Goal: Task Accomplishment & Management: Use online tool/utility

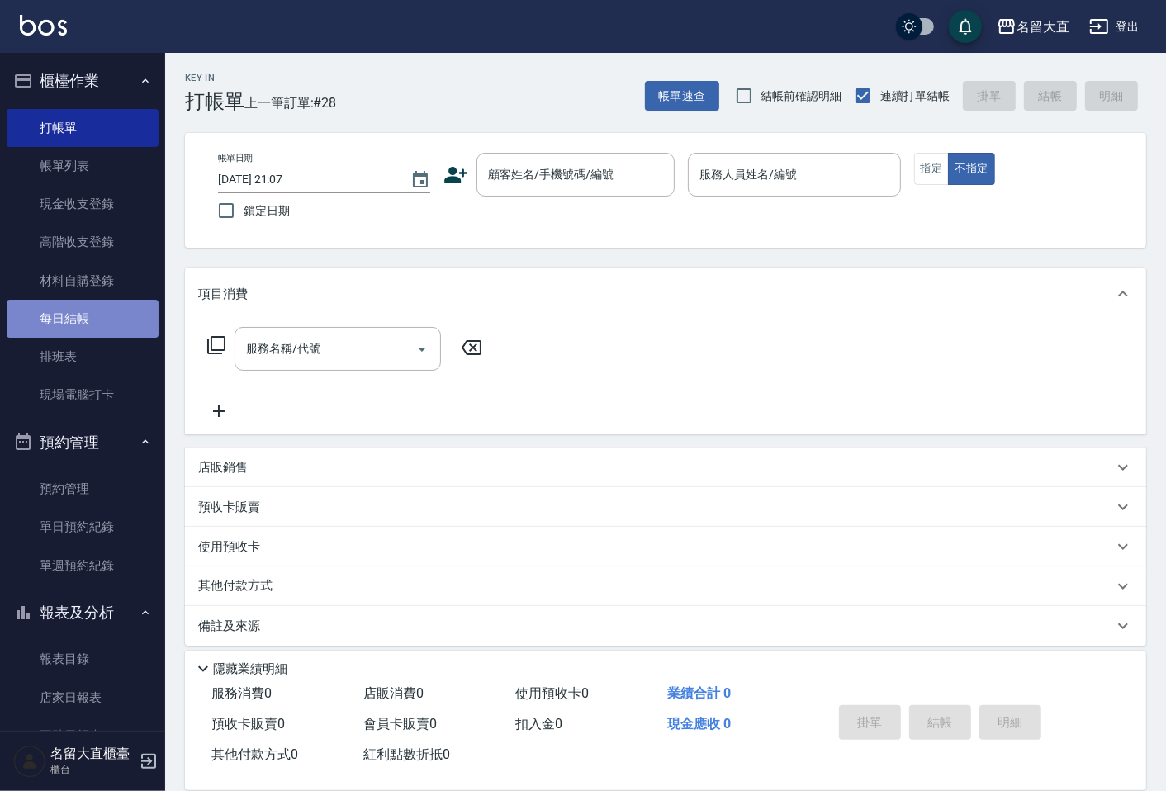
click at [95, 332] on link "每日結帳" at bounding box center [83, 319] width 152 height 38
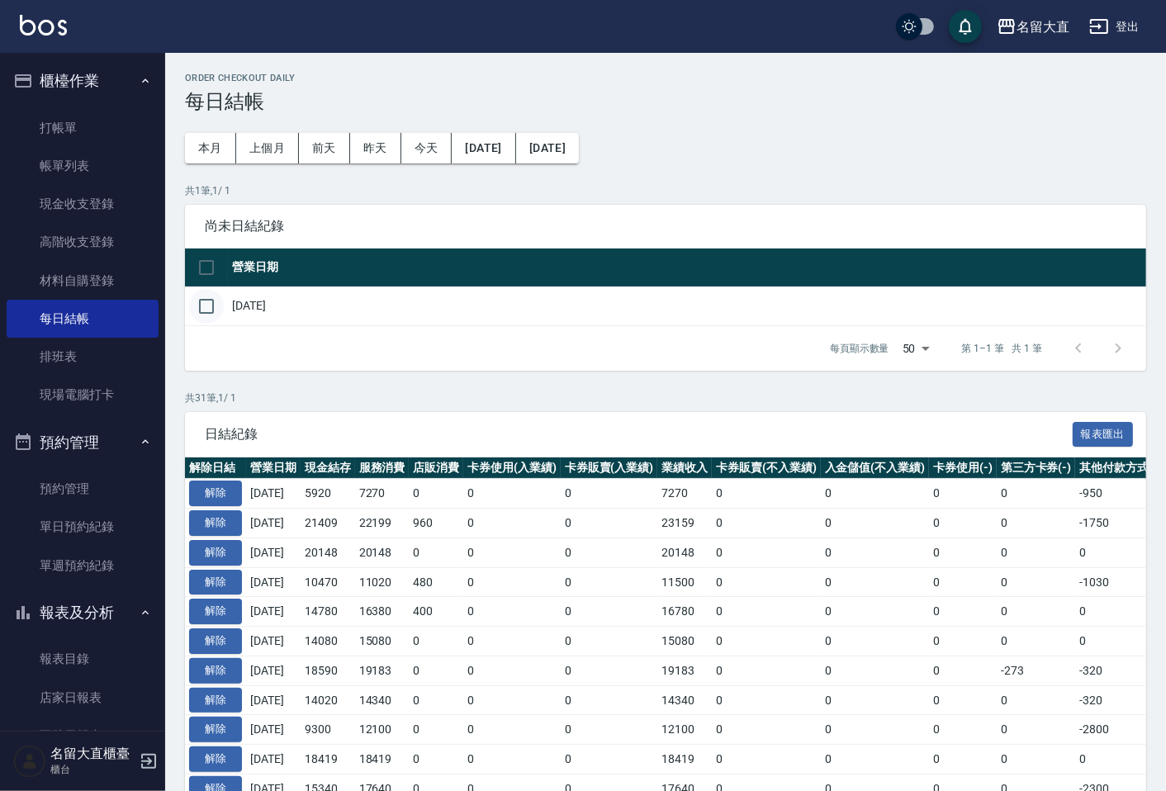
click at [211, 309] on input "checkbox" at bounding box center [206, 306] width 35 height 35
checkbox input "true"
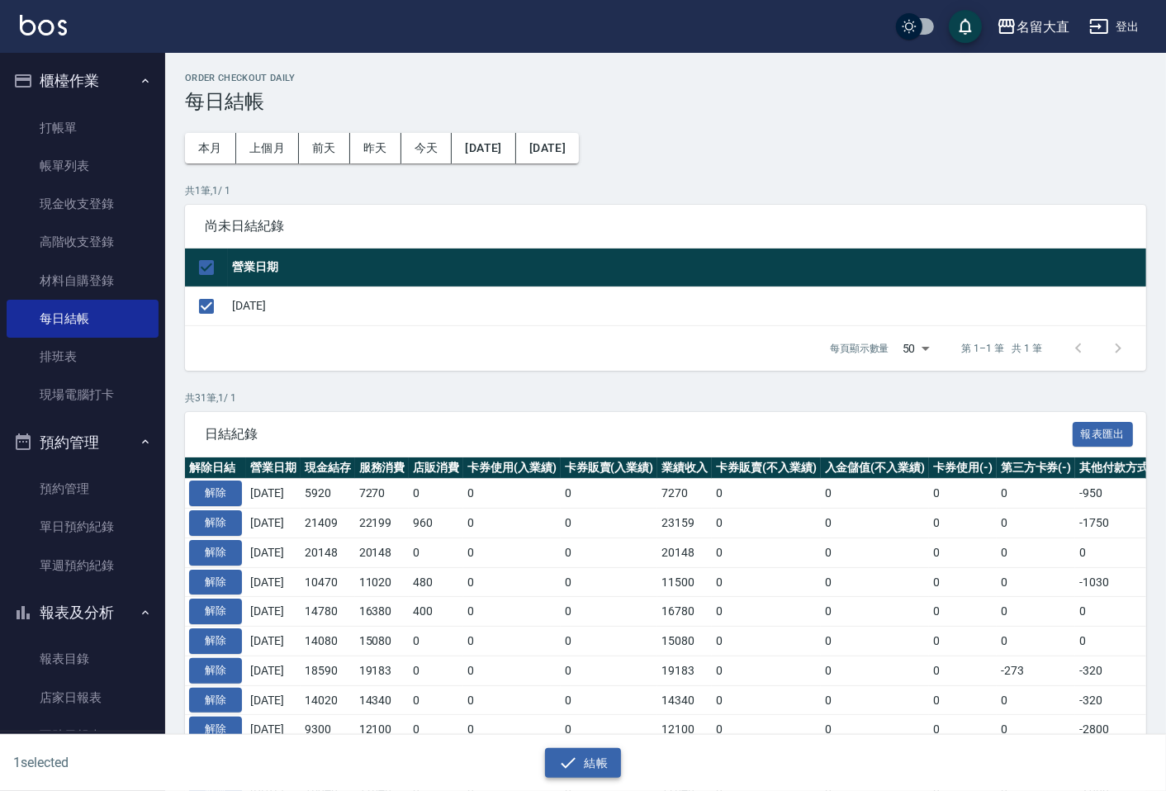
click at [603, 754] on button "結帳" at bounding box center [583, 763] width 77 height 31
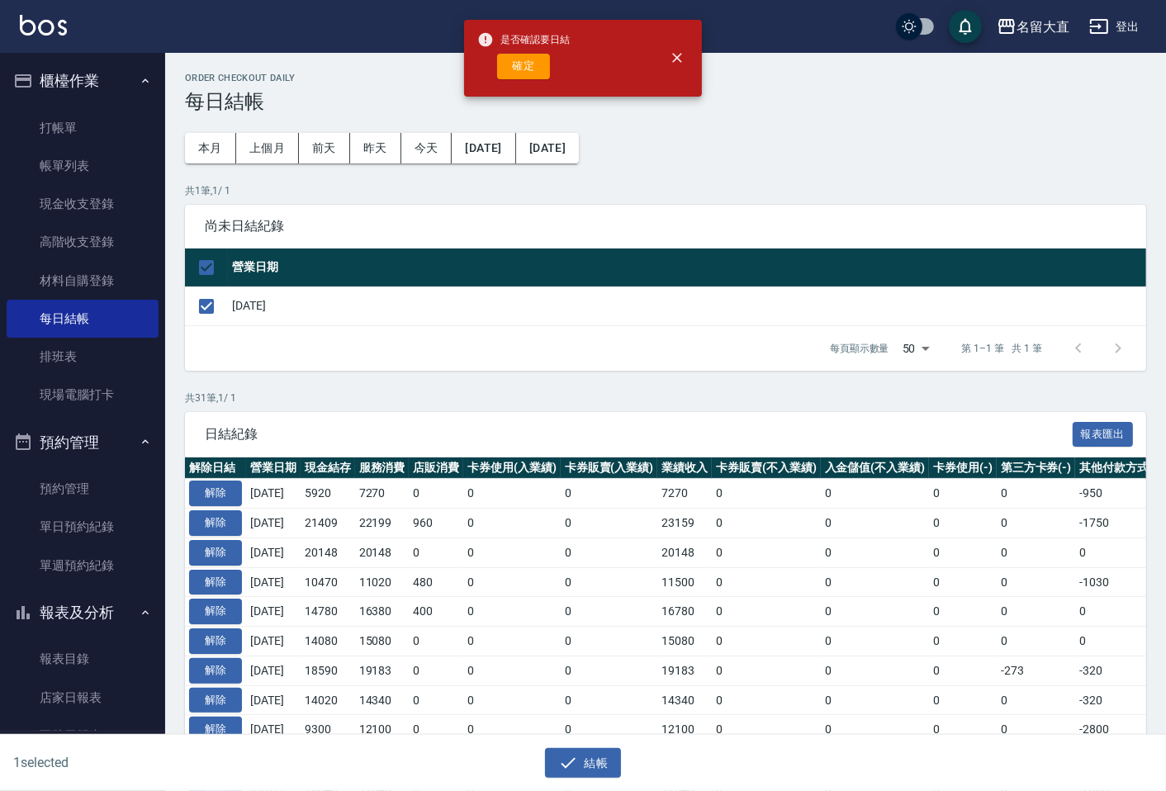
click at [409, 371] on div "Order checkout daily 每日結帳 本月 上個月 [DATE] [DATE] [DATE] [DATE] [DATE] 共 1 筆, 1 / …" at bounding box center [665, 766] width 1000 height 1427
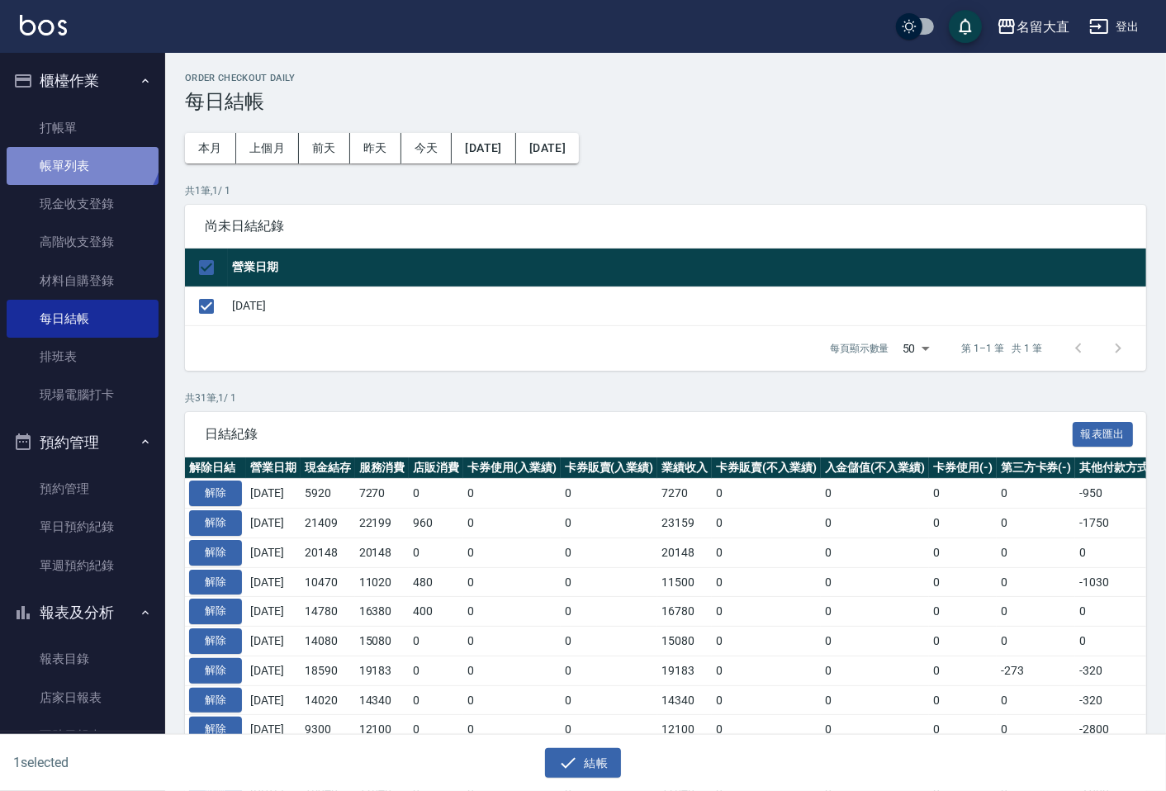
click at [79, 147] on link "帳單列表" at bounding box center [83, 166] width 152 height 38
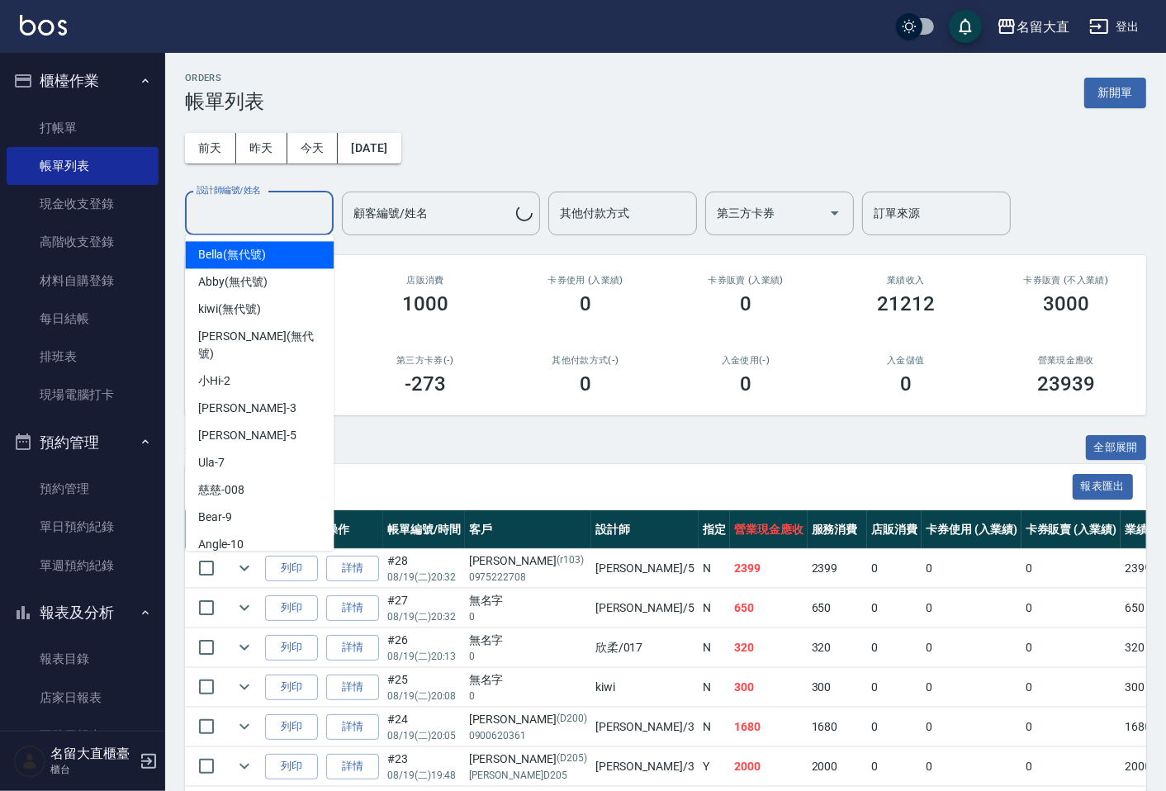
click at [248, 216] on input "設計師編號/姓名" at bounding box center [259, 213] width 134 height 29
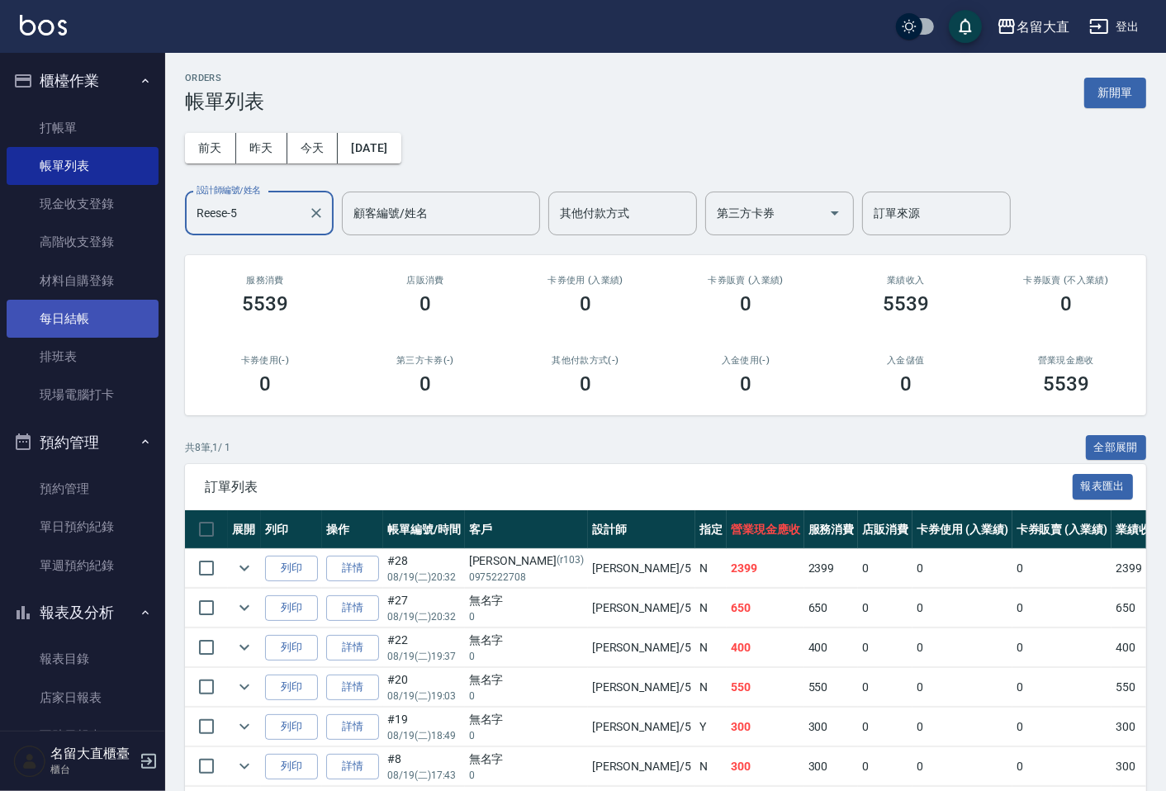
type input "Reese-5"
click at [41, 314] on link "每日結帳" at bounding box center [83, 319] width 152 height 38
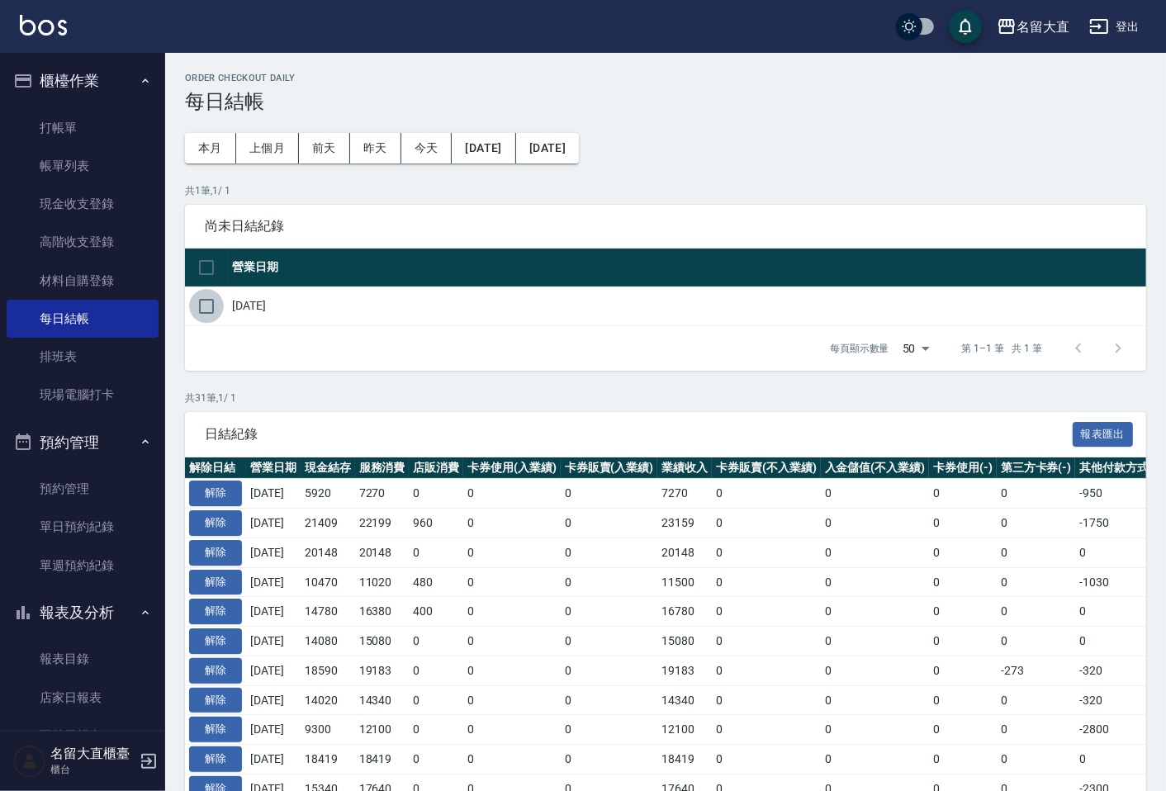
click at [210, 309] on input "checkbox" at bounding box center [206, 306] width 35 height 35
checkbox input "true"
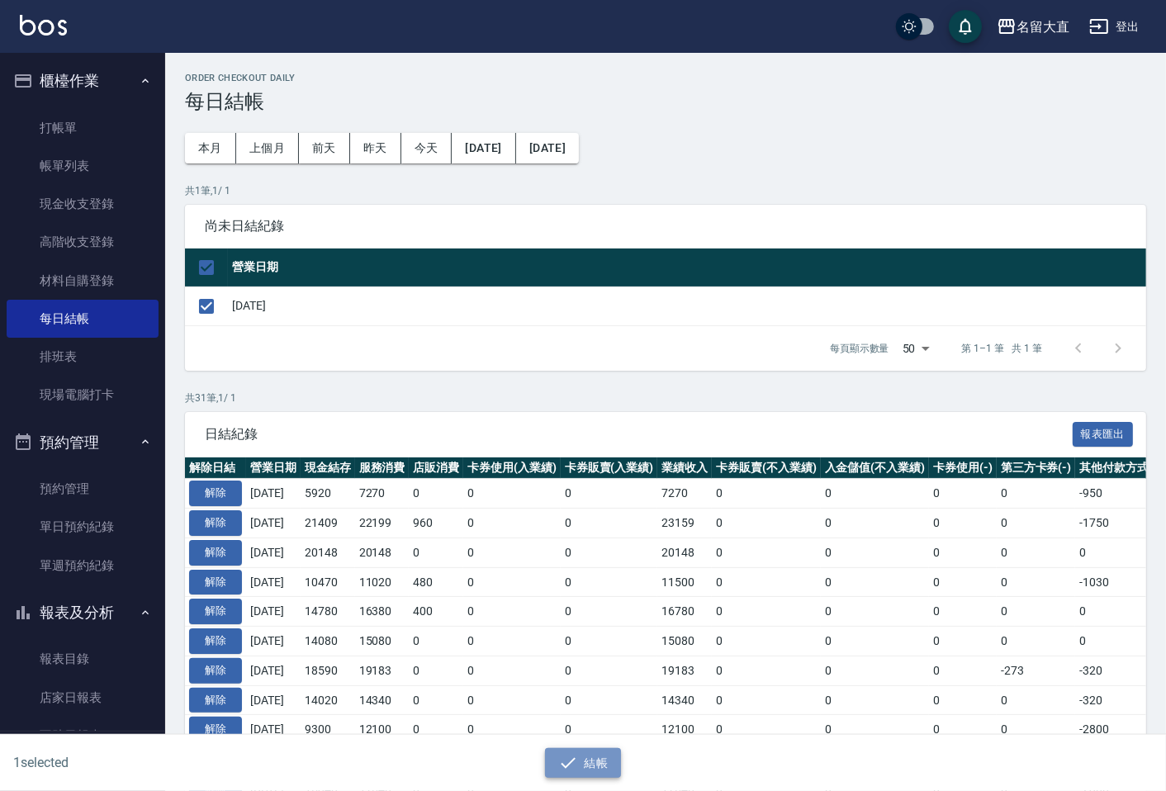
click at [603, 751] on button "結帳" at bounding box center [583, 763] width 77 height 31
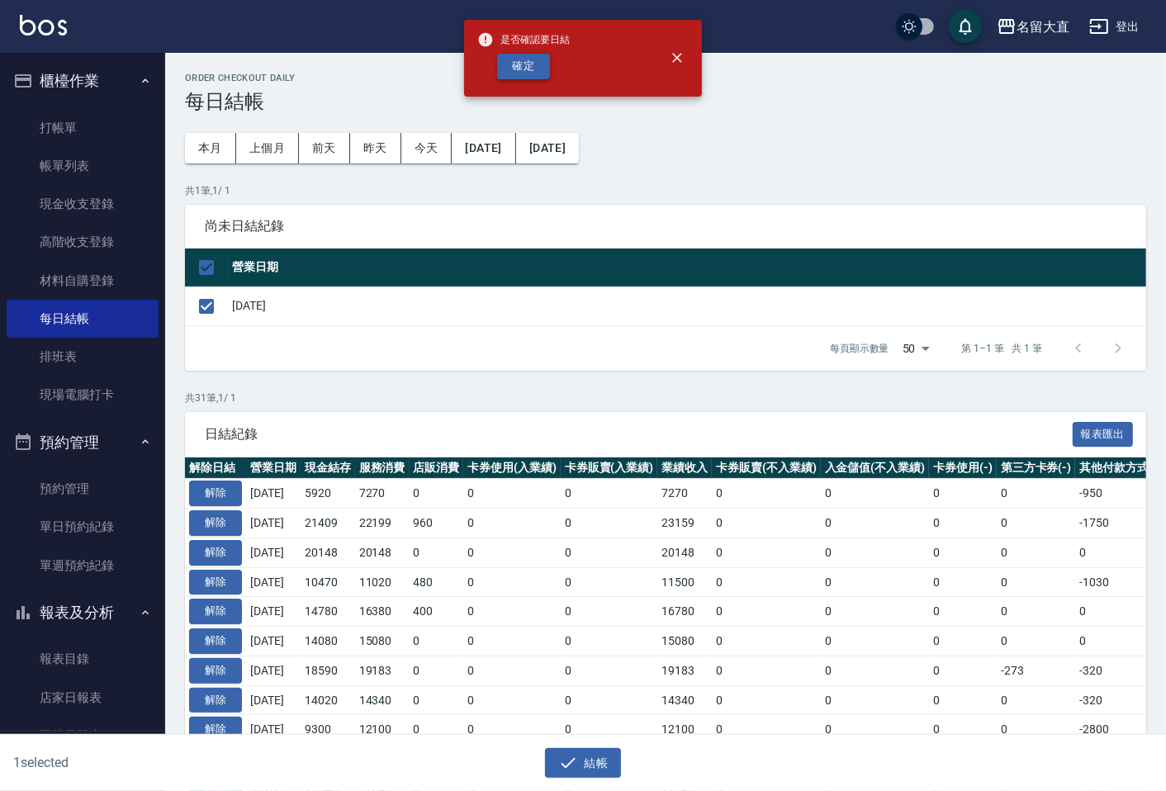
click at [534, 73] on button "確定" at bounding box center [523, 67] width 53 height 26
checkbox input "false"
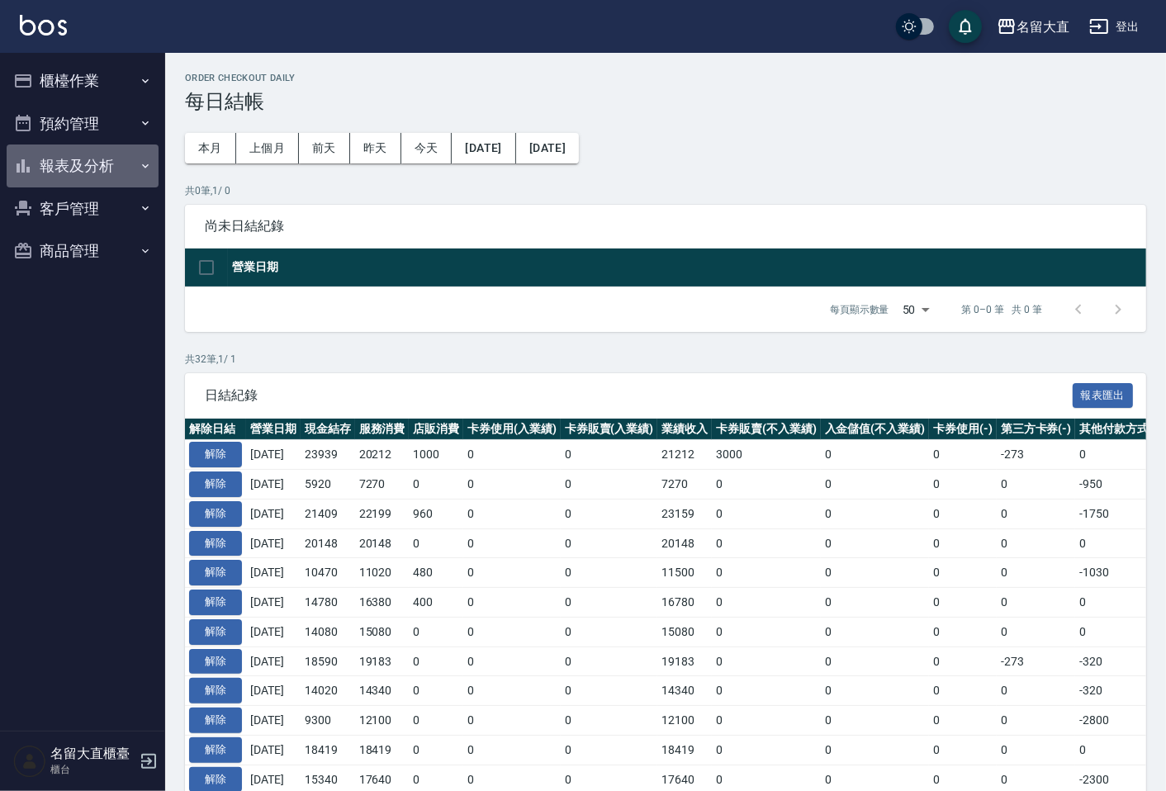
click at [102, 146] on button "報表及分析" at bounding box center [83, 165] width 152 height 43
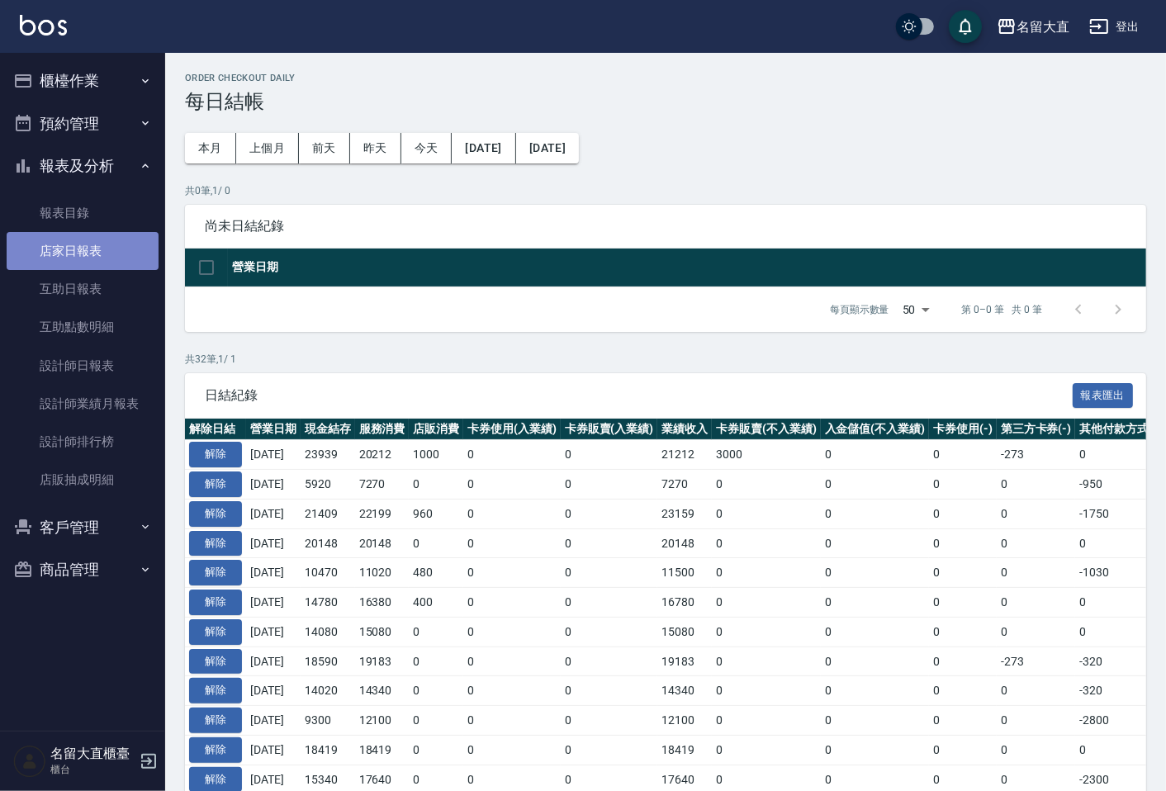
click at [130, 243] on link "店家日報表" at bounding box center [83, 251] width 152 height 38
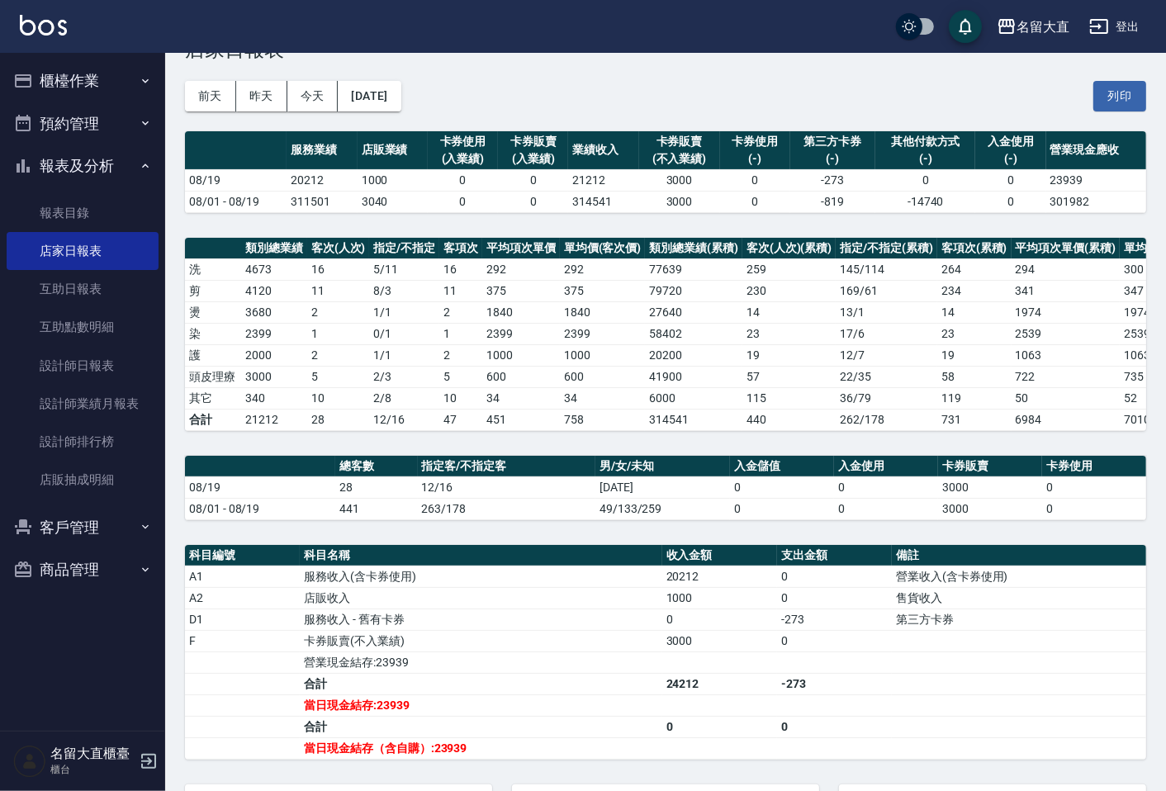
scroll to position [183, 0]
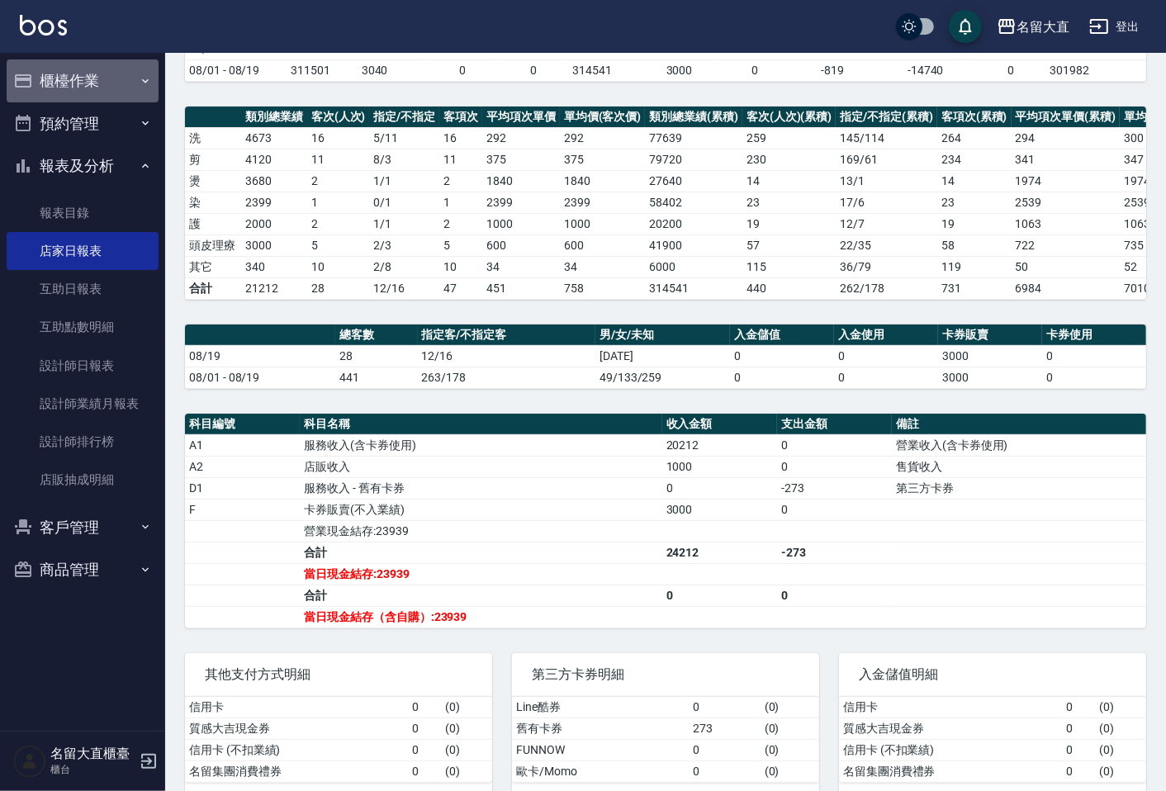
click at [119, 58] on ul "櫃檯作業 打帳單 帳單列表 現金收支登錄 高階收支登錄 材料自購登錄 每日結帳 排班表 現場電腦打卡 預約管理 預約管理 單日預約紀錄 單週預約紀錄 報表及分…" at bounding box center [83, 325] width 152 height 545
click at [120, 81] on button "櫃檯作業" at bounding box center [83, 80] width 152 height 43
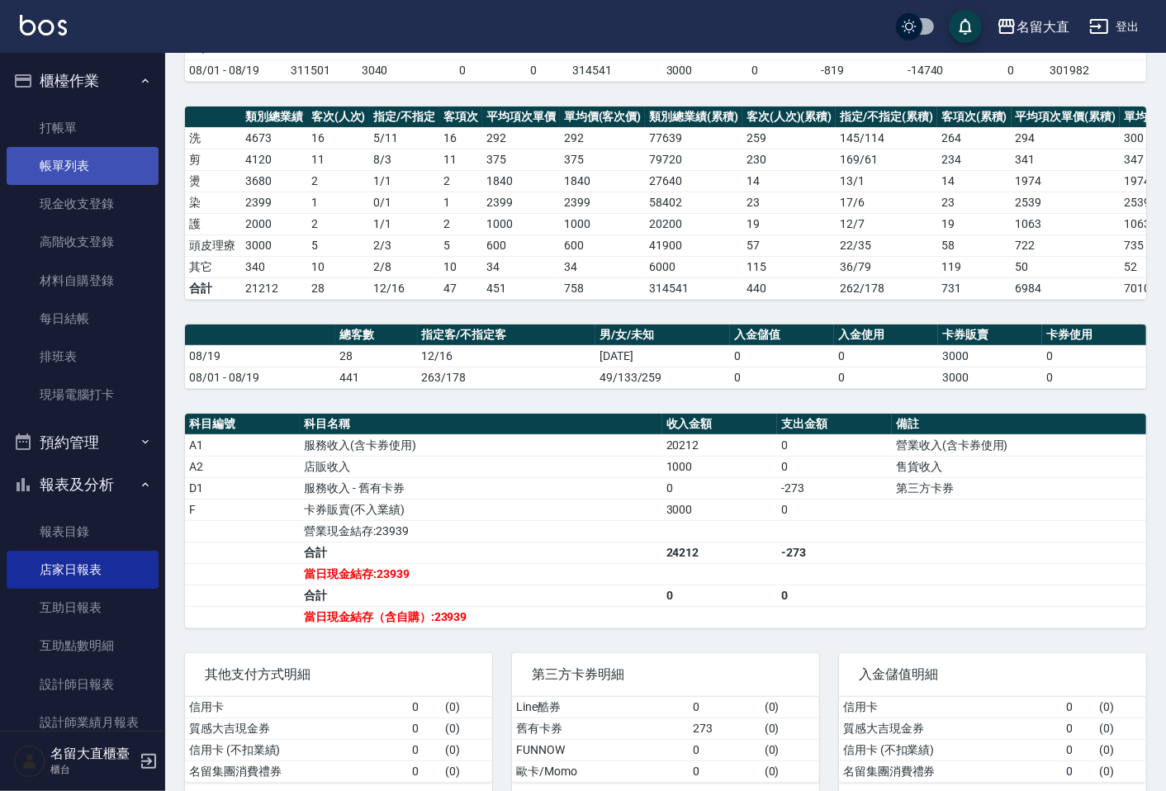
click at [144, 166] on link "帳單列表" at bounding box center [83, 166] width 152 height 38
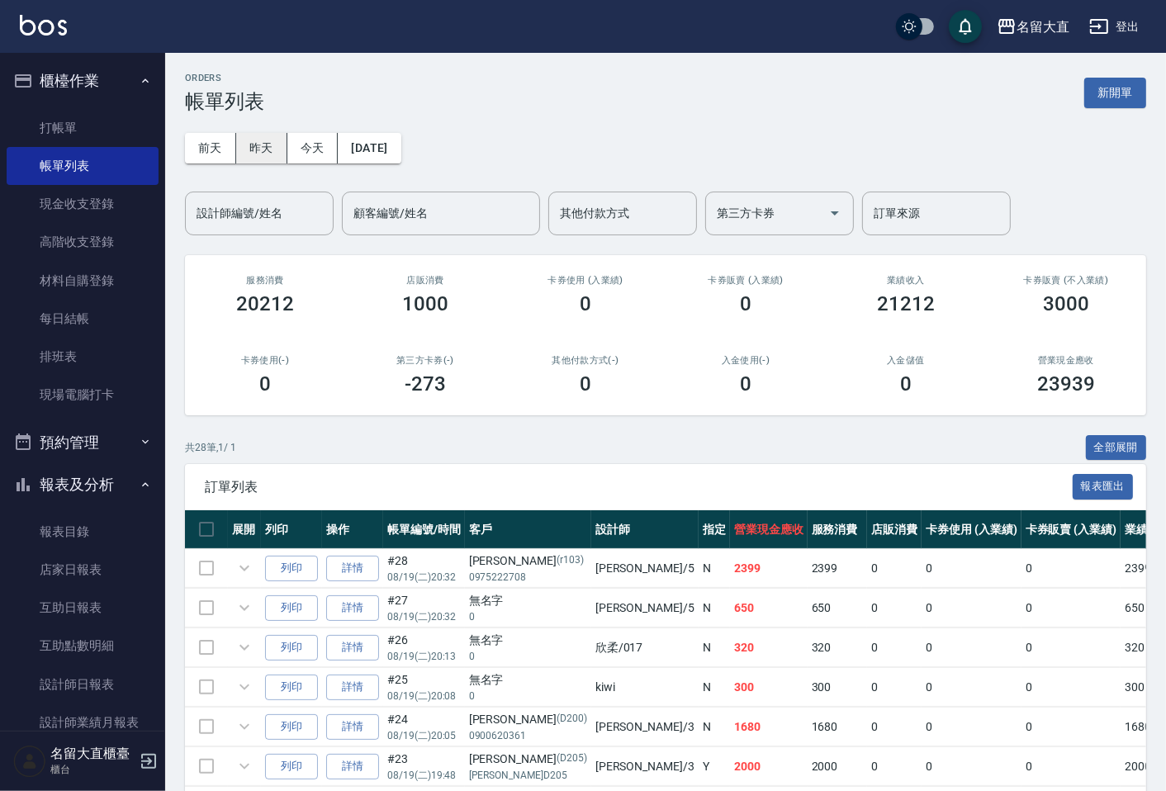
click at [284, 154] on button "昨天" at bounding box center [261, 148] width 51 height 31
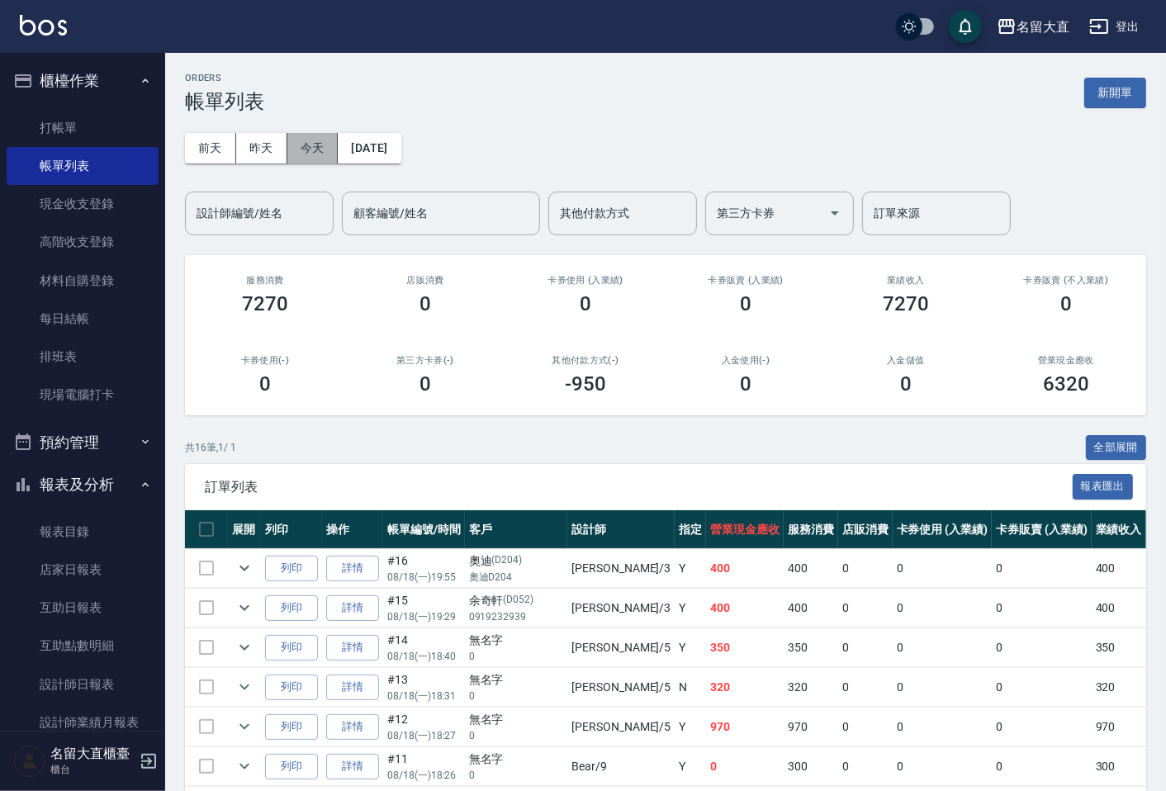
click at [318, 159] on button "今天" at bounding box center [312, 148] width 51 height 31
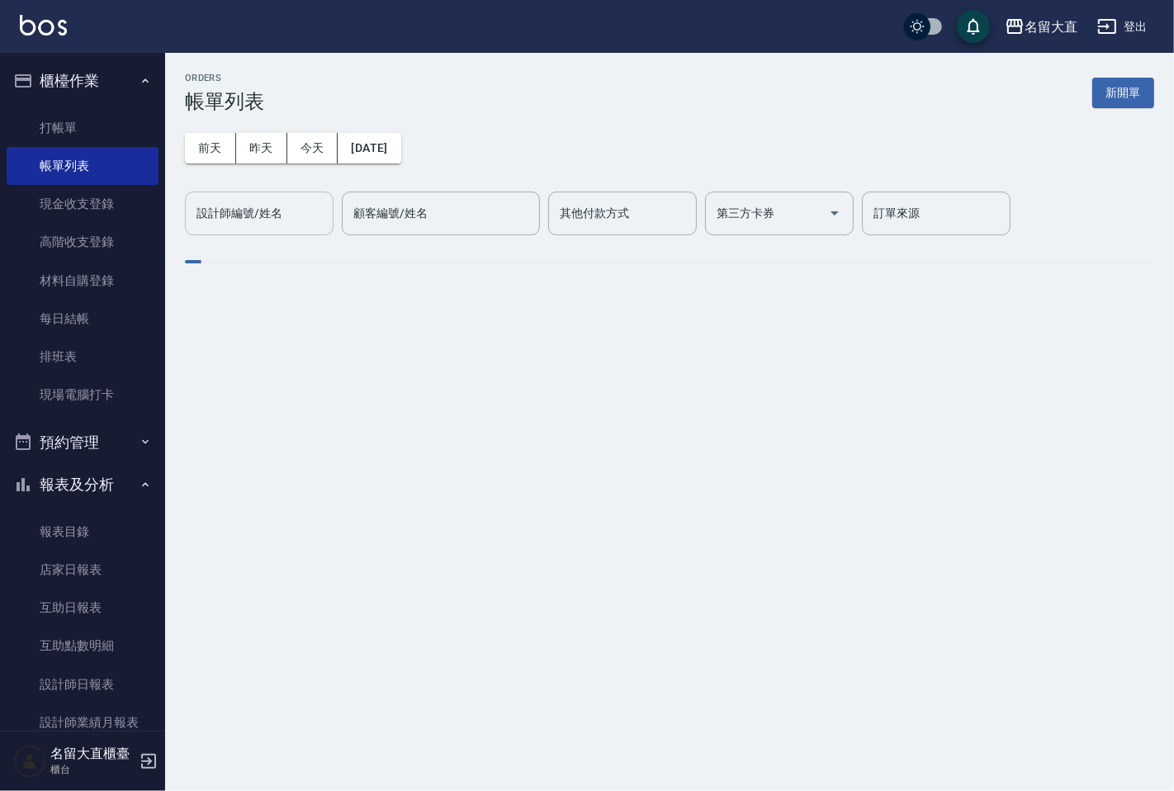
click at [320, 212] on input "設計師編號/姓名" at bounding box center [259, 213] width 134 height 29
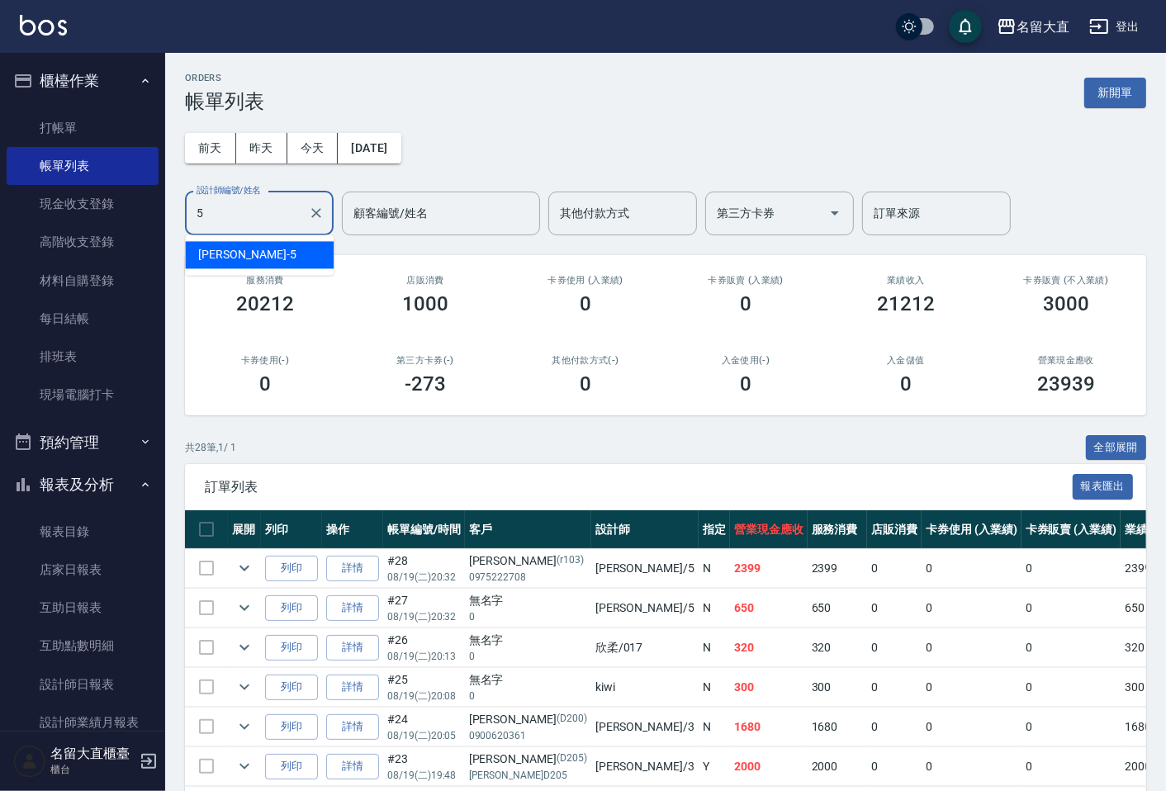
type input "Reese-5"
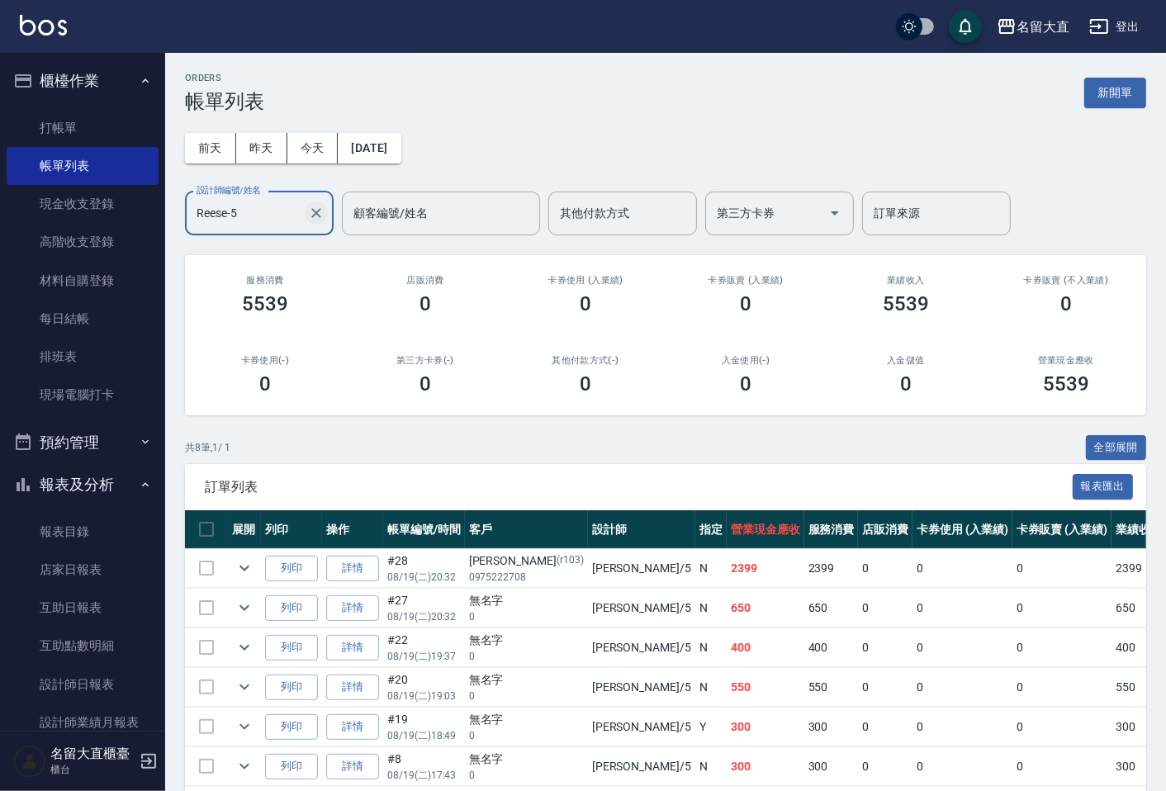
click at [320, 211] on icon "Clear" at bounding box center [316, 213] width 17 height 17
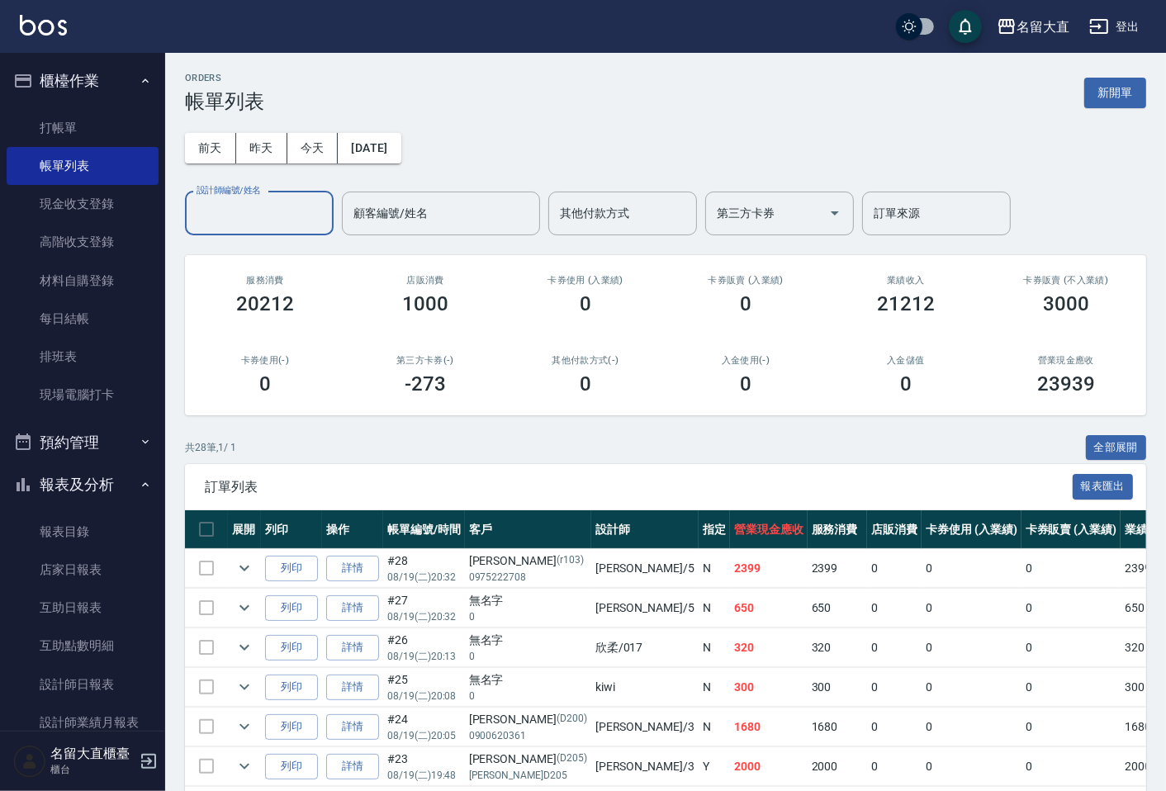
click at [258, 211] on input "設計師編號/姓名" at bounding box center [259, 213] width 134 height 29
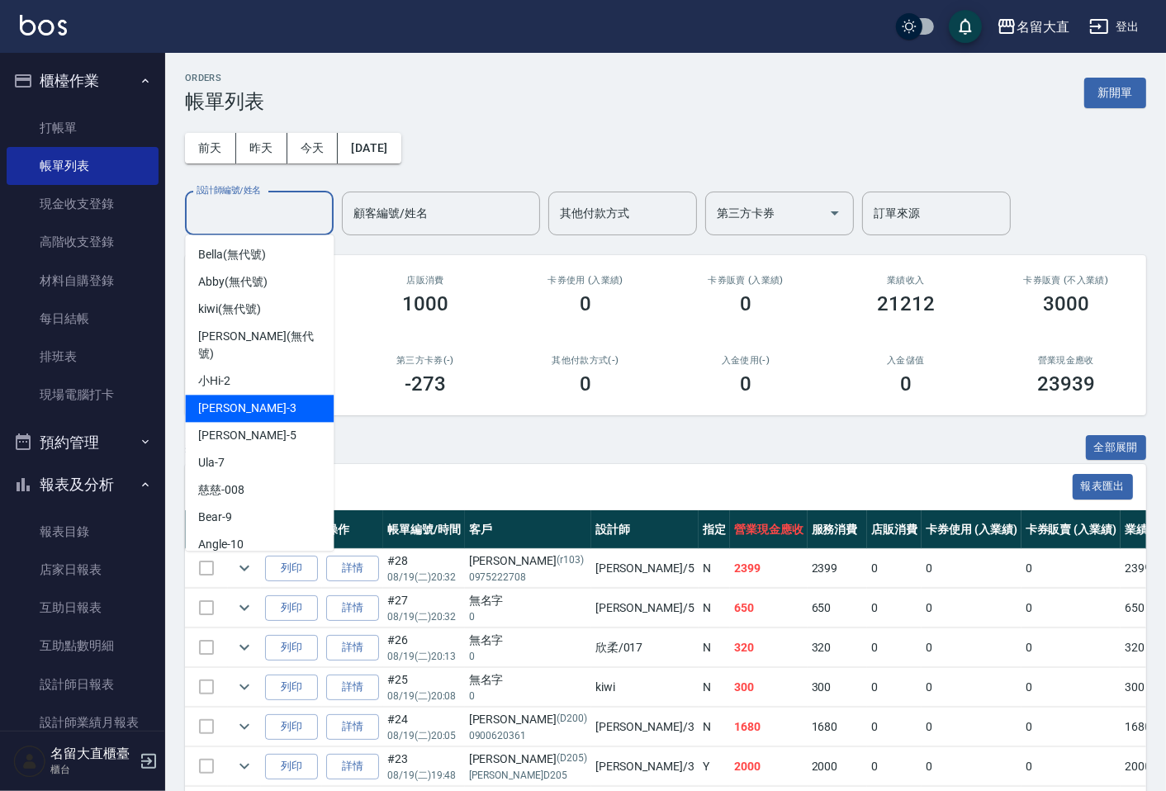
click at [228, 400] on span "郭忠翰 -3" at bounding box center [246, 408] width 97 height 17
type input "郭忠翰-3"
